Goal: Transaction & Acquisition: Purchase product/service

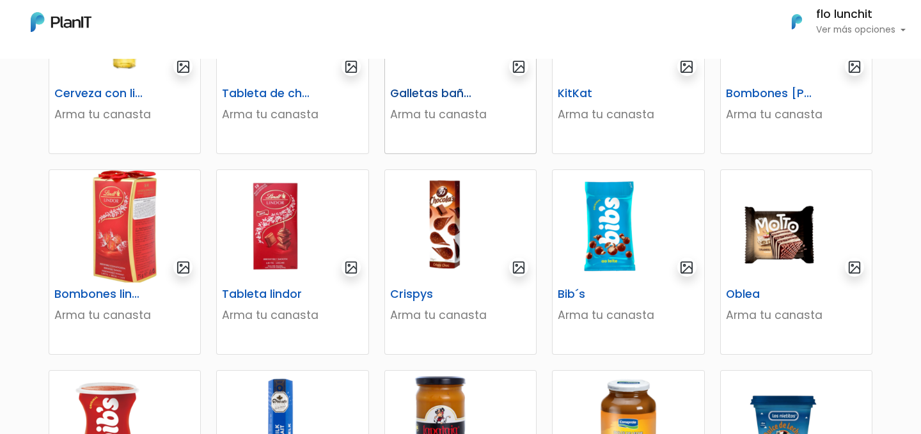
scroll to position [407, 0]
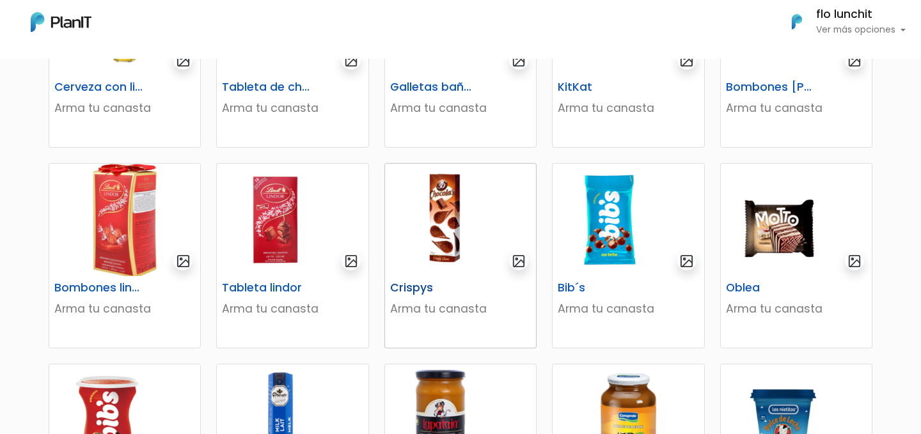
click at [457, 305] on p "Arma tu canasta" at bounding box center [460, 308] width 141 height 17
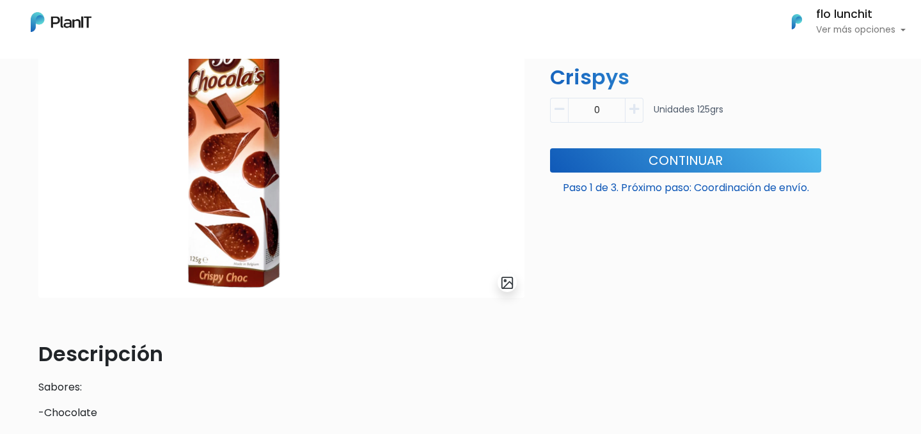
scroll to position [106, 0]
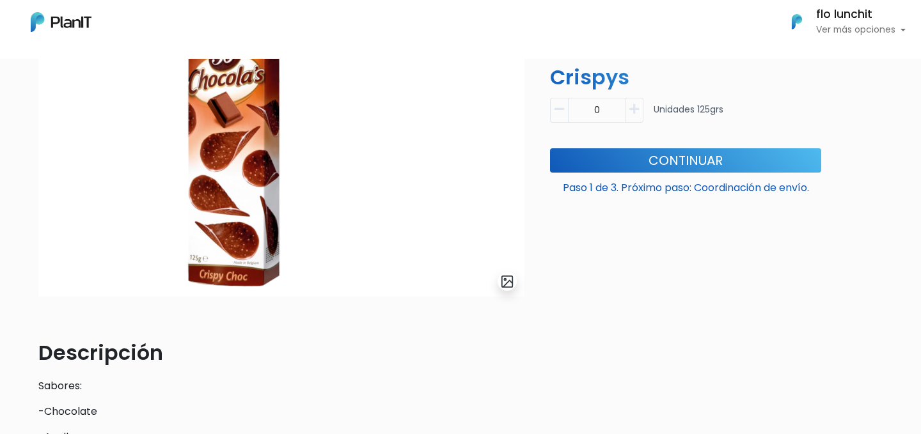
click at [639, 111] on button "button" at bounding box center [634, 110] width 18 height 25
click at [558, 110] on icon "button" at bounding box center [559, 110] width 10 height 12
click at [631, 115] on button "button" at bounding box center [634, 110] width 18 height 25
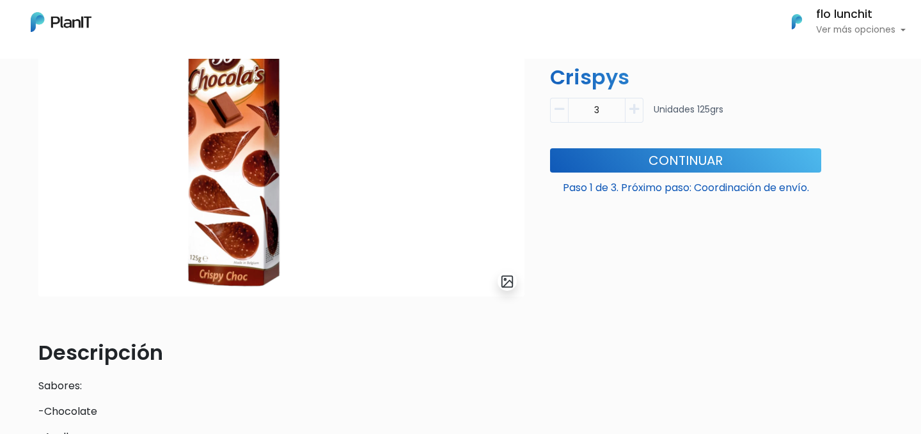
click at [631, 115] on button "button" at bounding box center [634, 110] width 18 height 25
type input "7"
